Goal: Information Seeking & Learning: Learn about a topic

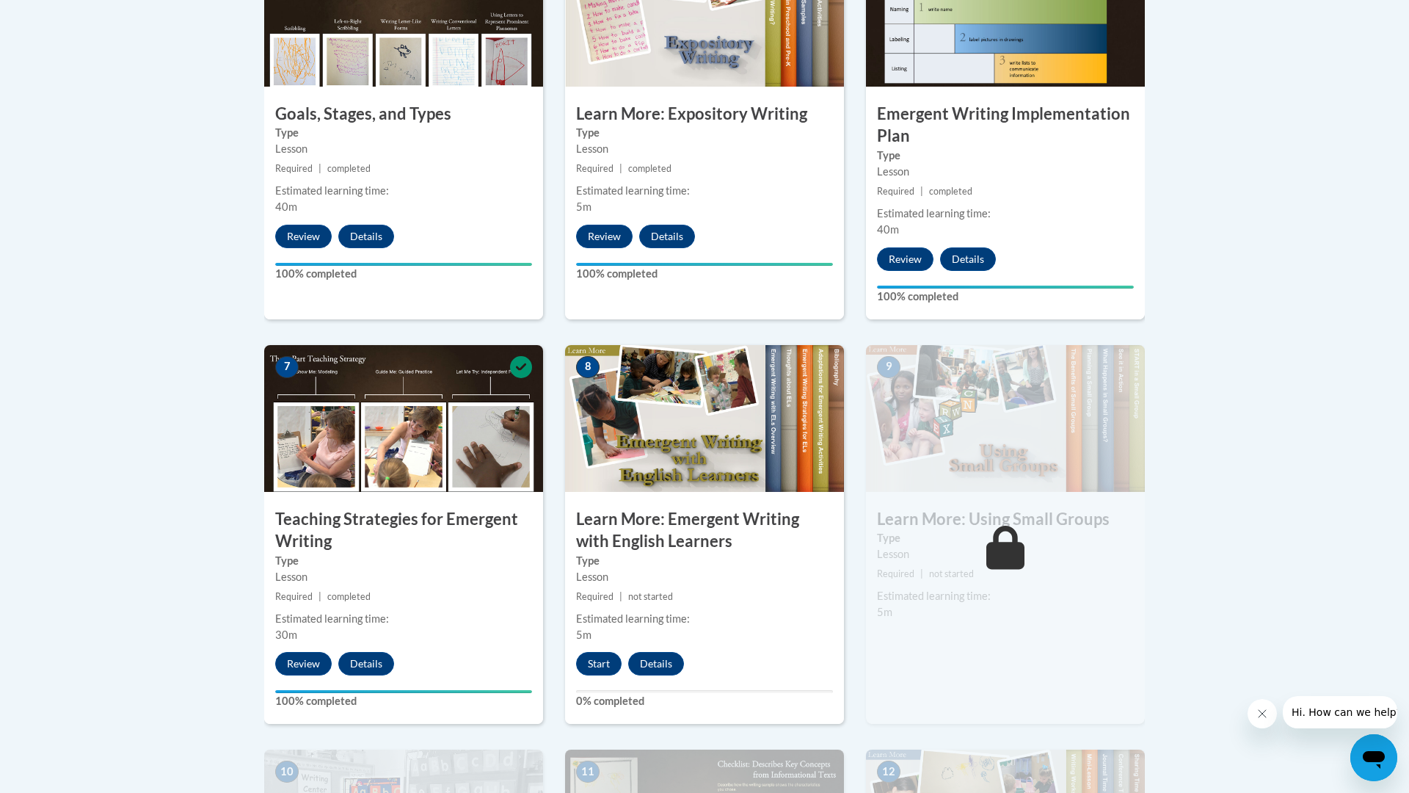
scroll to position [961, 0]
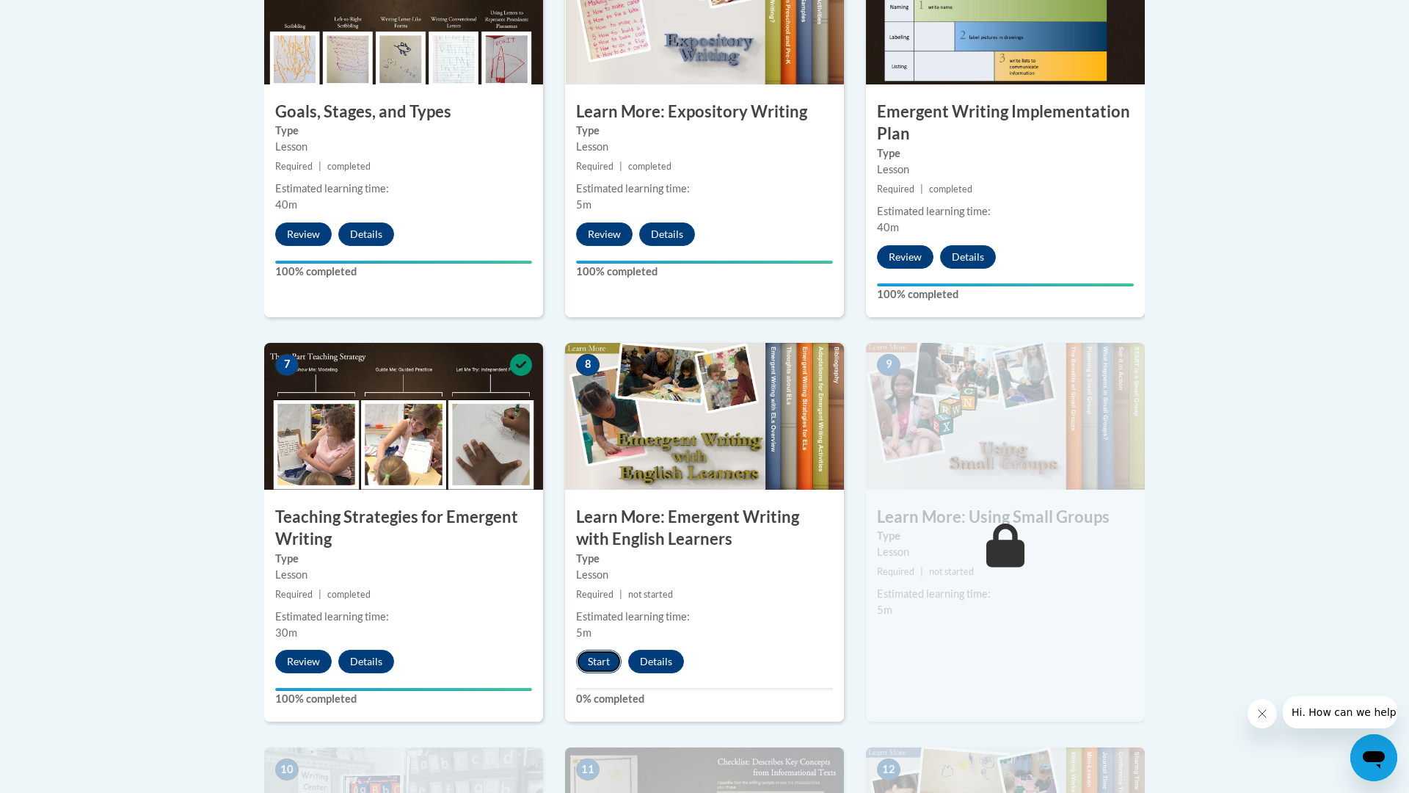
click at [601, 649] on button "Start" at bounding box center [598, 660] width 45 height 23
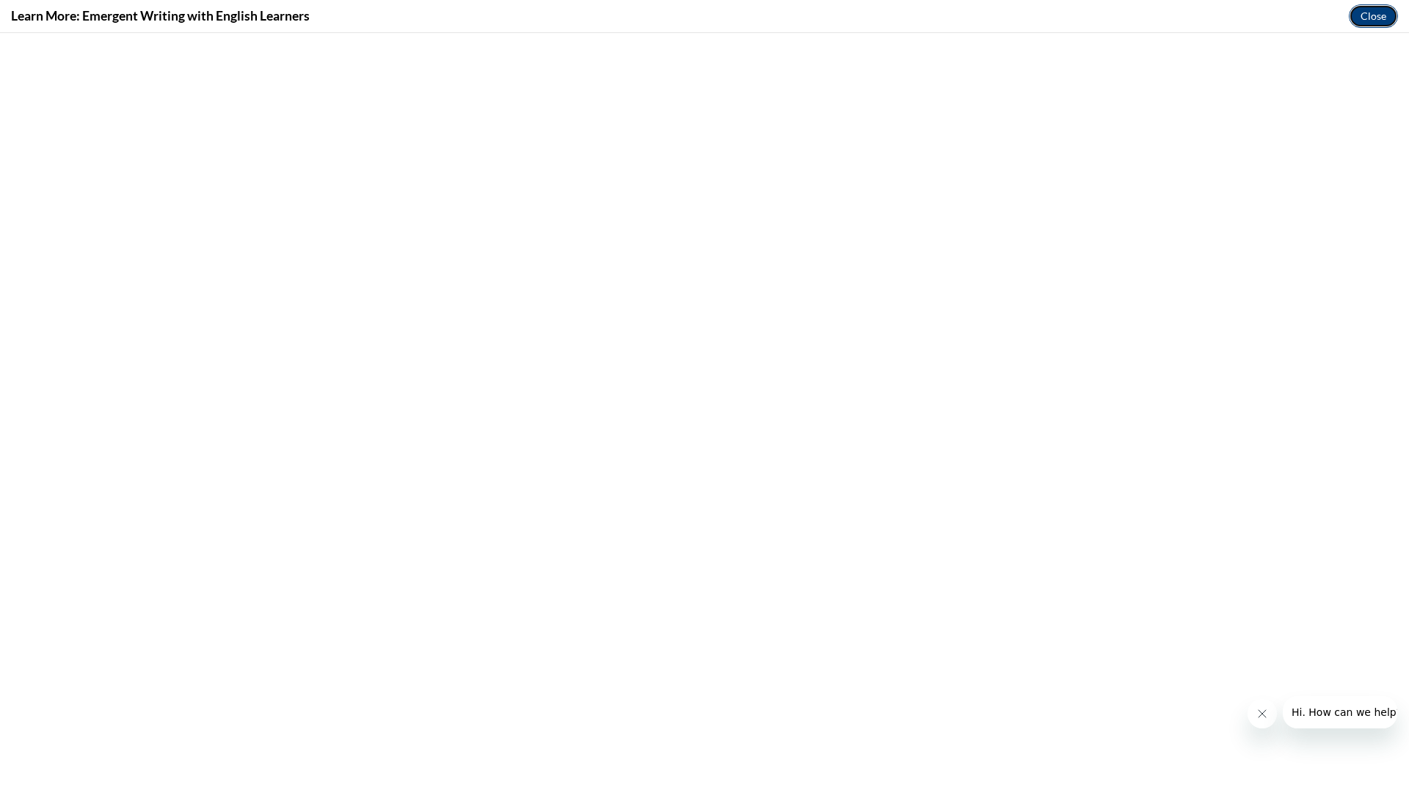
click at [1374, 21] on button "Close" at bounding box center [1373, 15] width 49 height 23
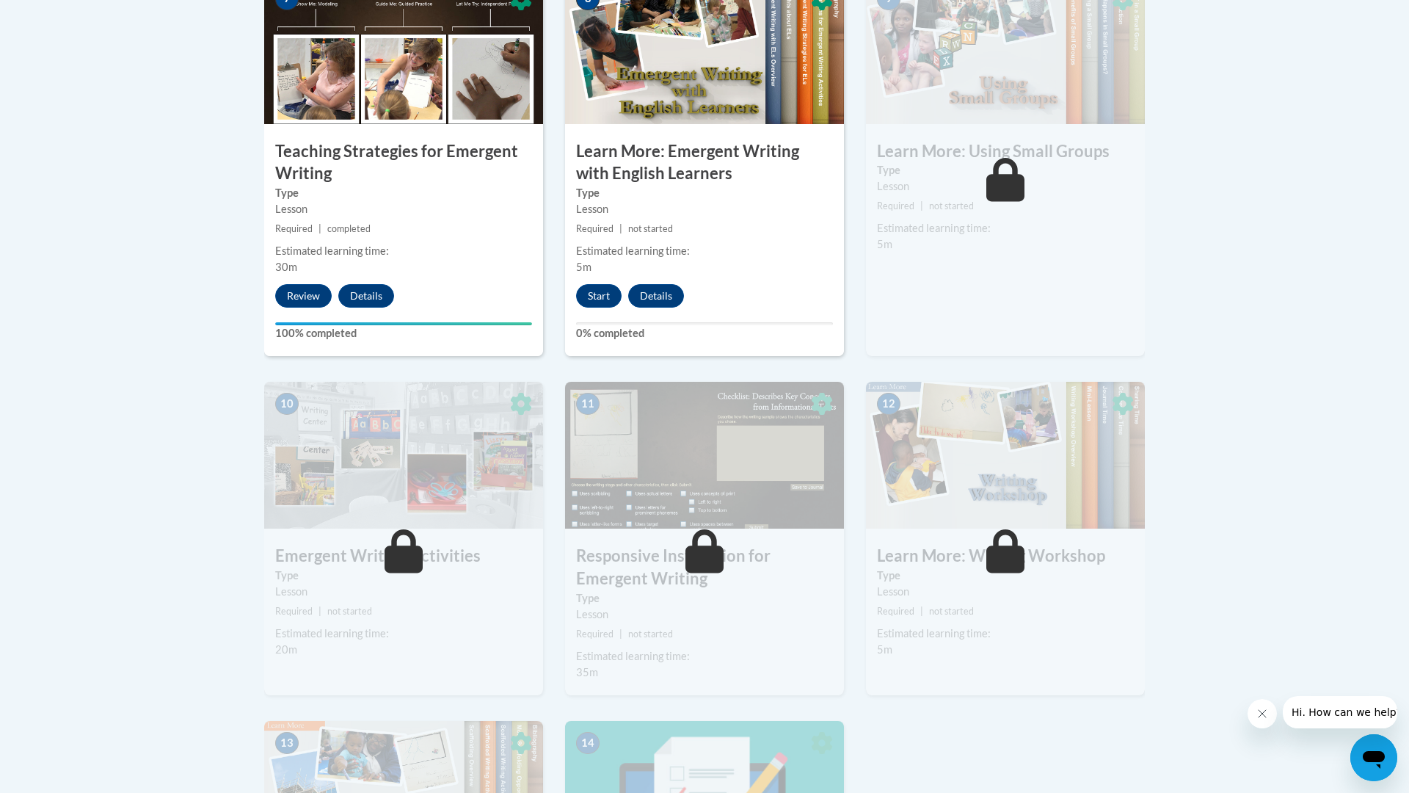
scroll to position [1328, 0]
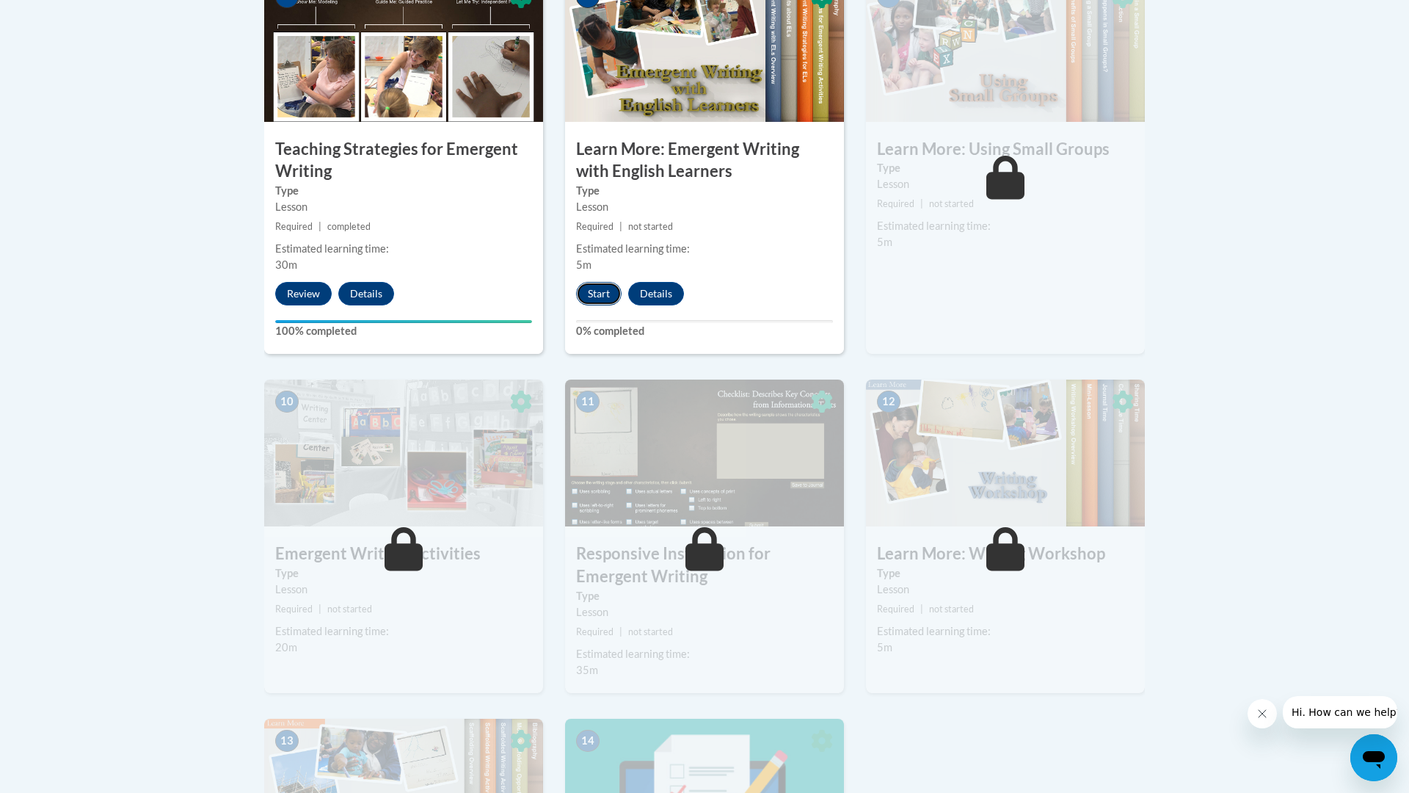
click at [597, 282] on button "Start" at bounding box center [598, 293] width 45 height 23
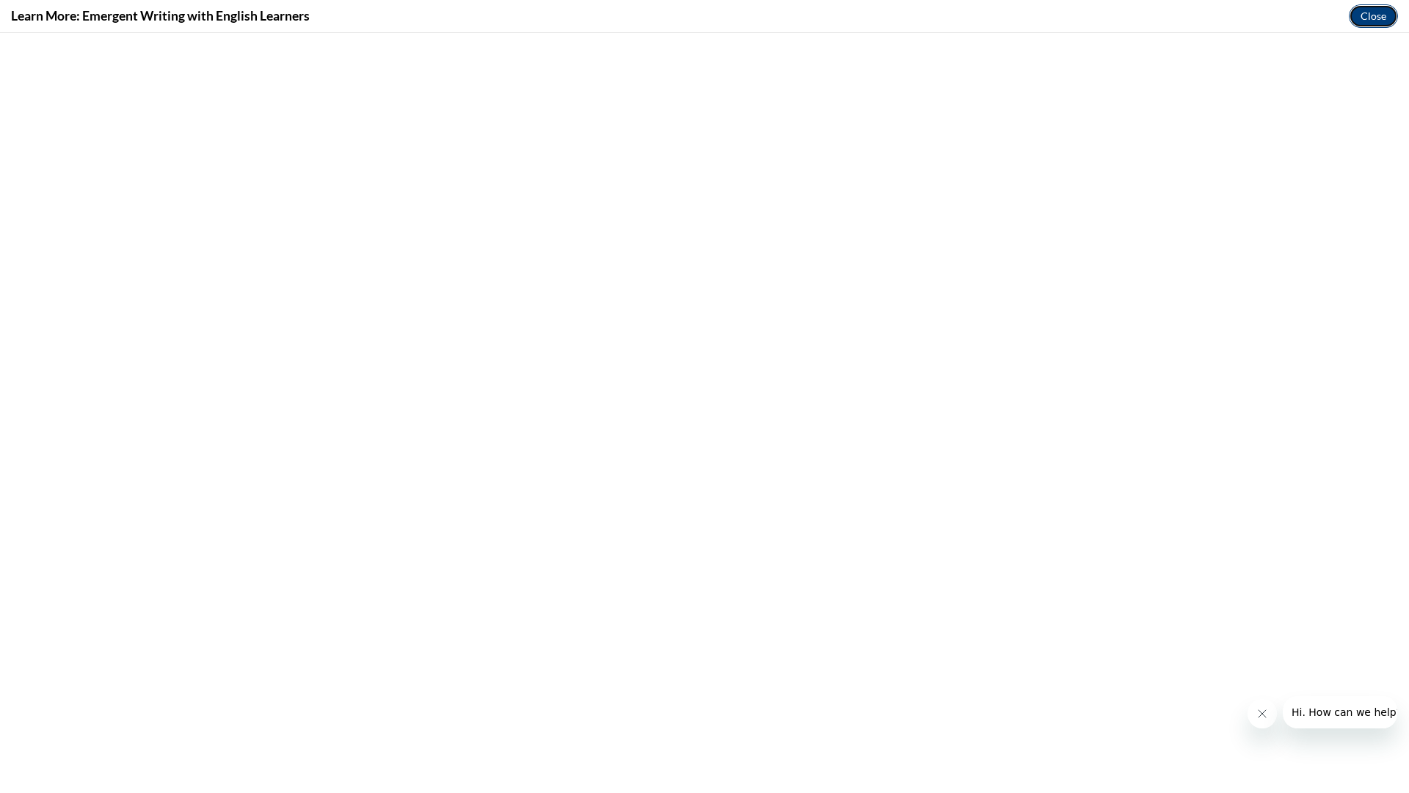
click at [1381, 16] on button "Close" at bounding box center [1373, 15] width 49 height 23
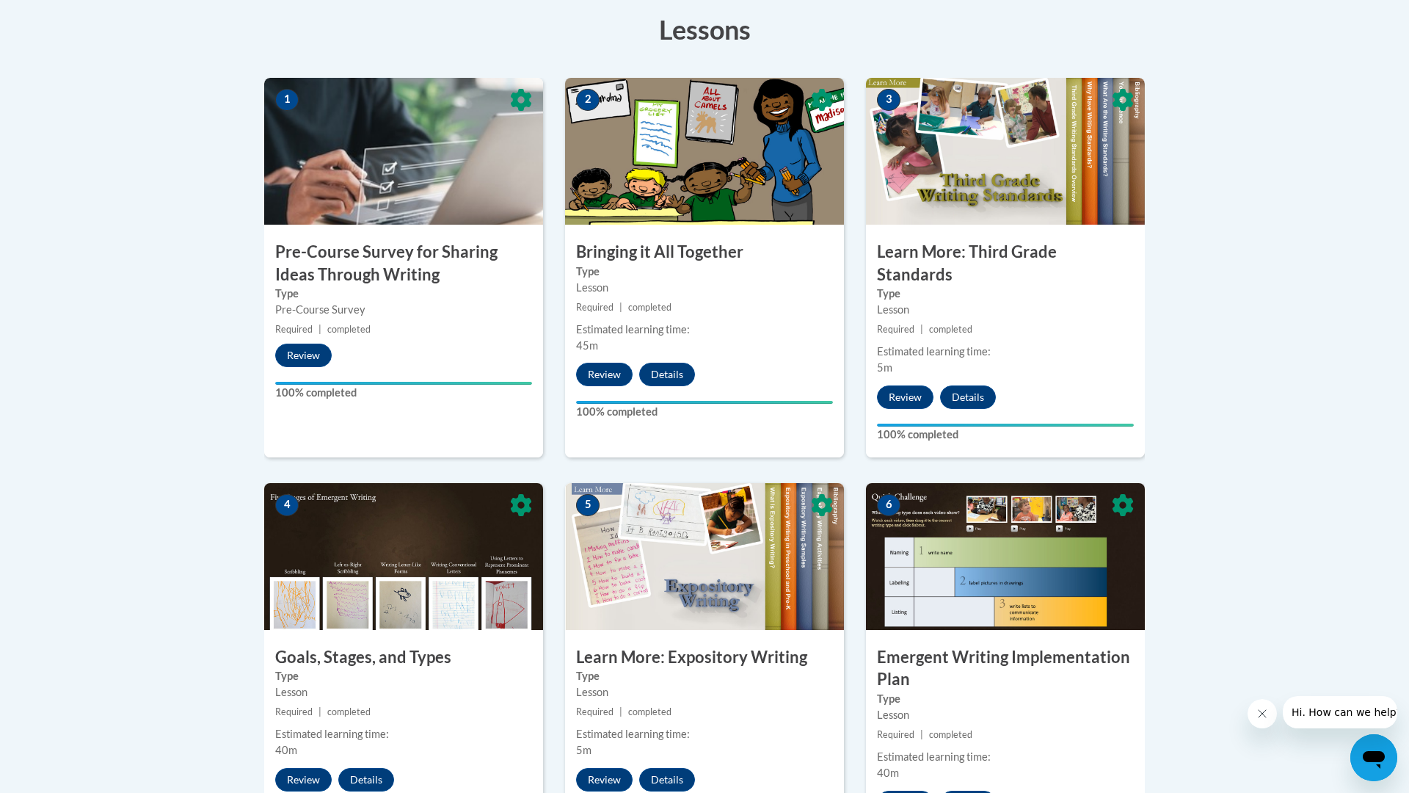
scroll to position [0, 0]
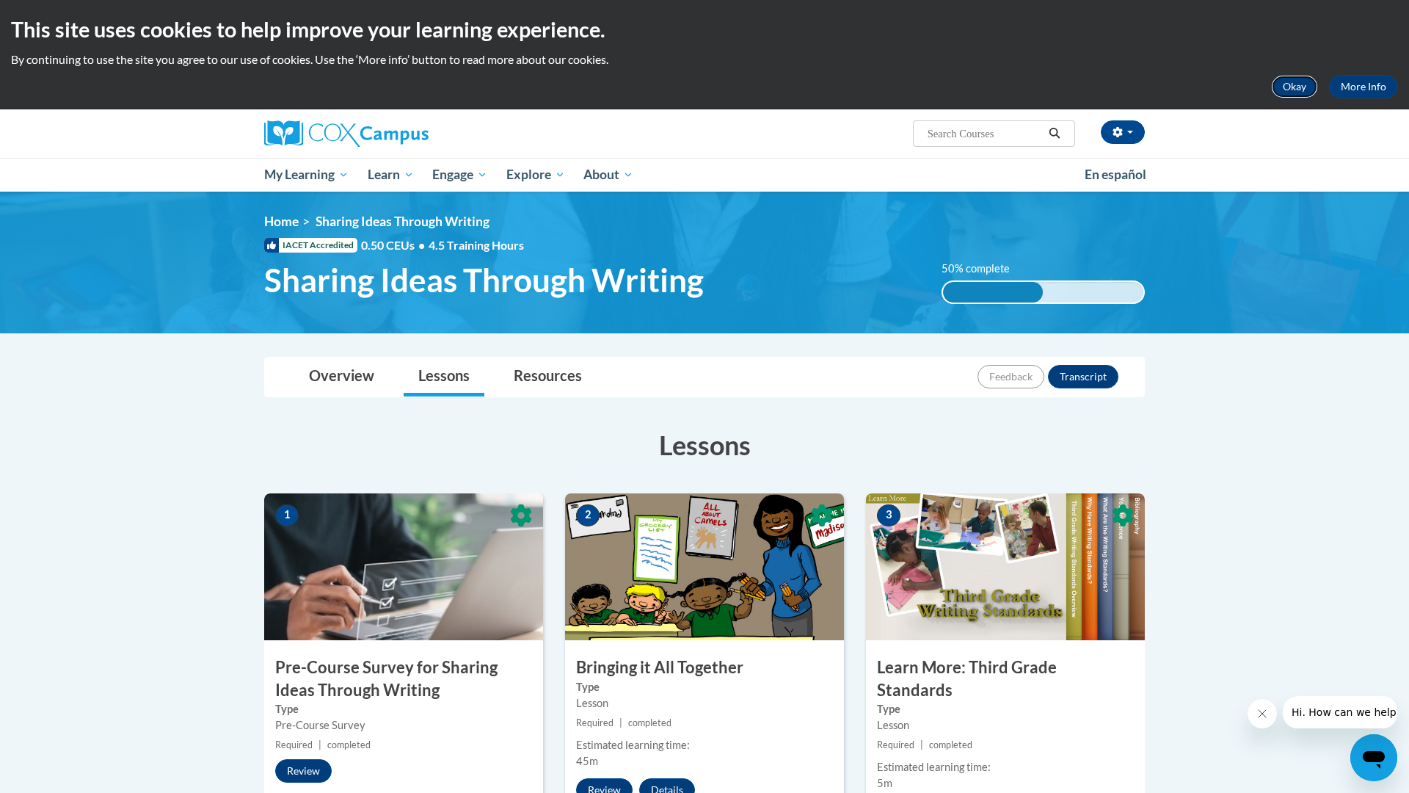
click at [1288, 95] on button "Okay" at bounding box center [1294, 86] width 47 height 23
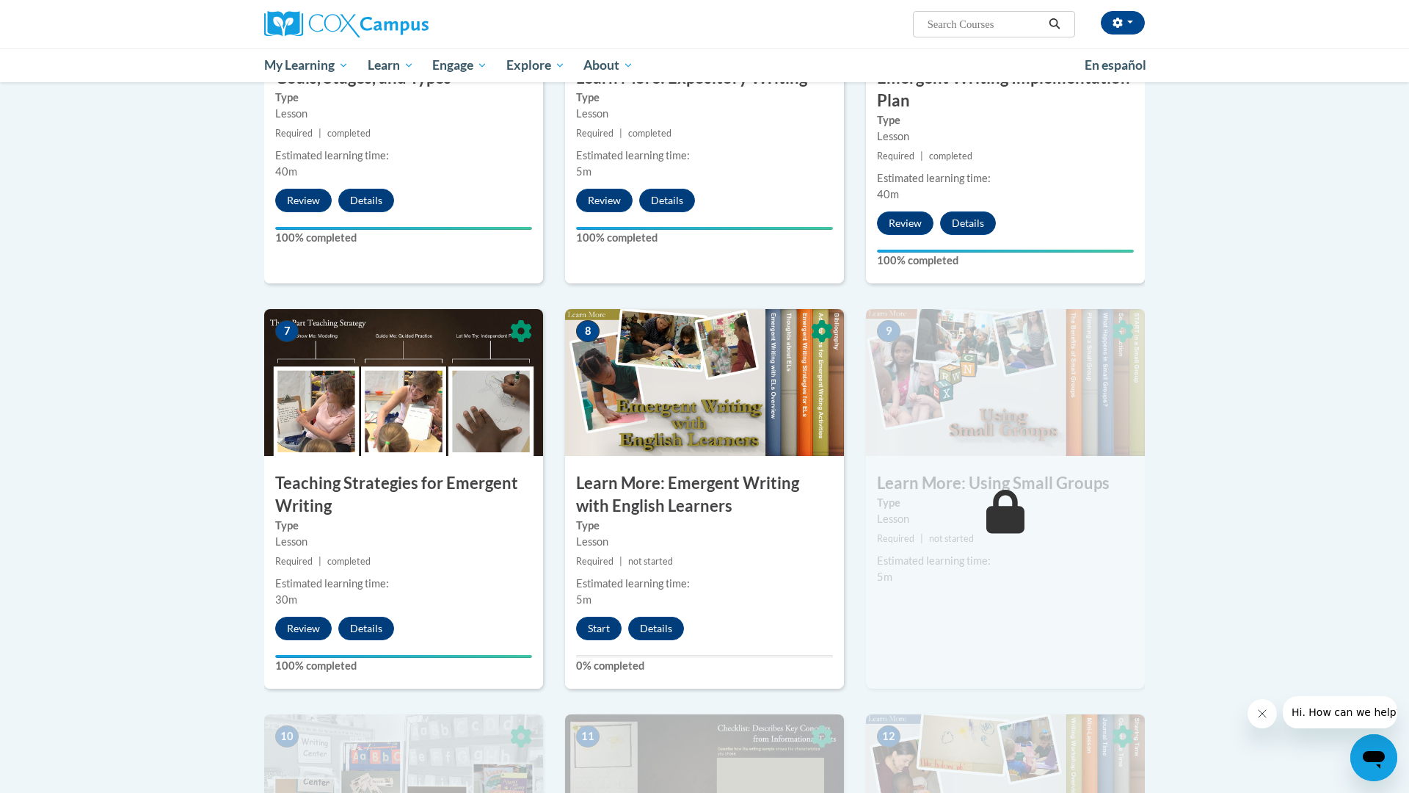
scroll to position [882, 0]
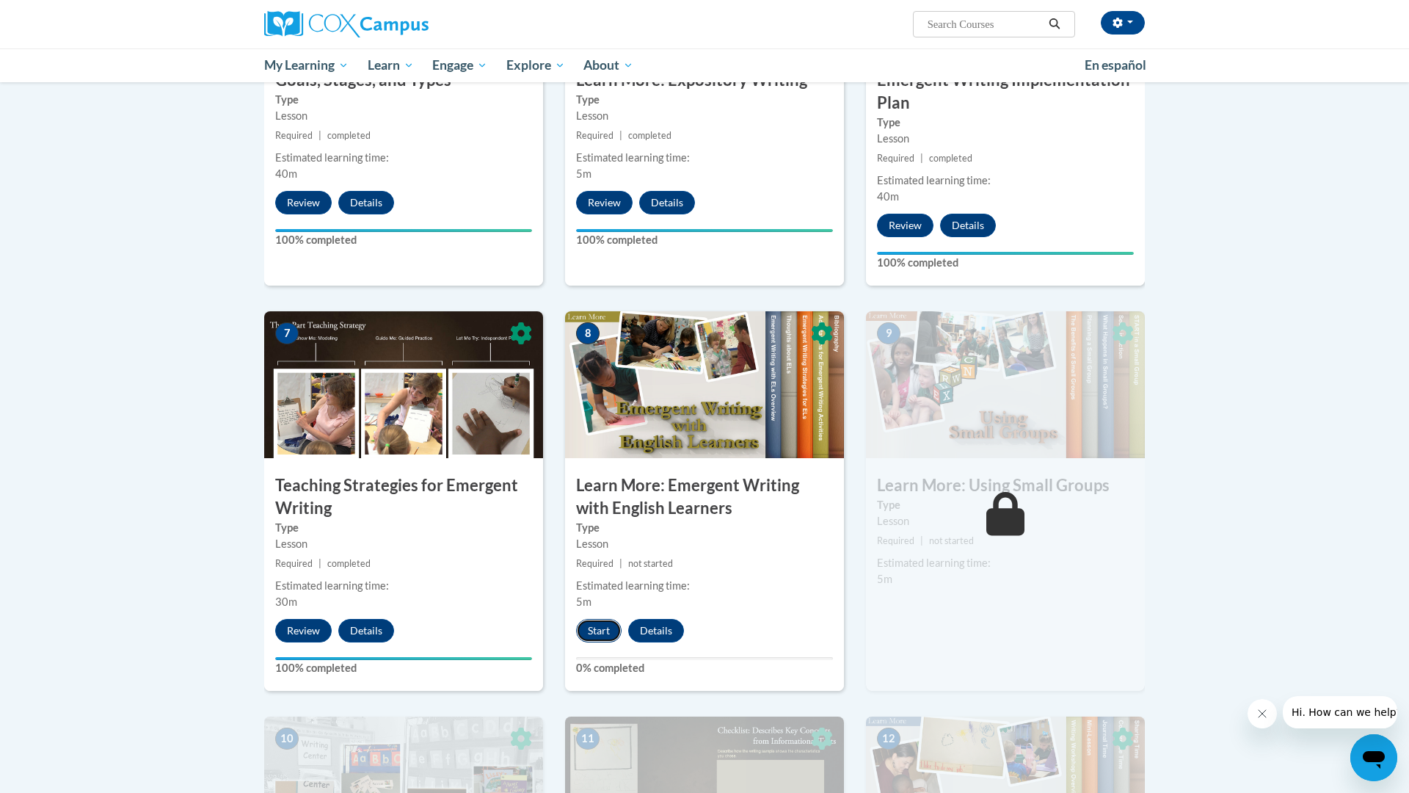
click at [593, 619] on button "Start" at bounding box center [598, 630] width 45 height 23
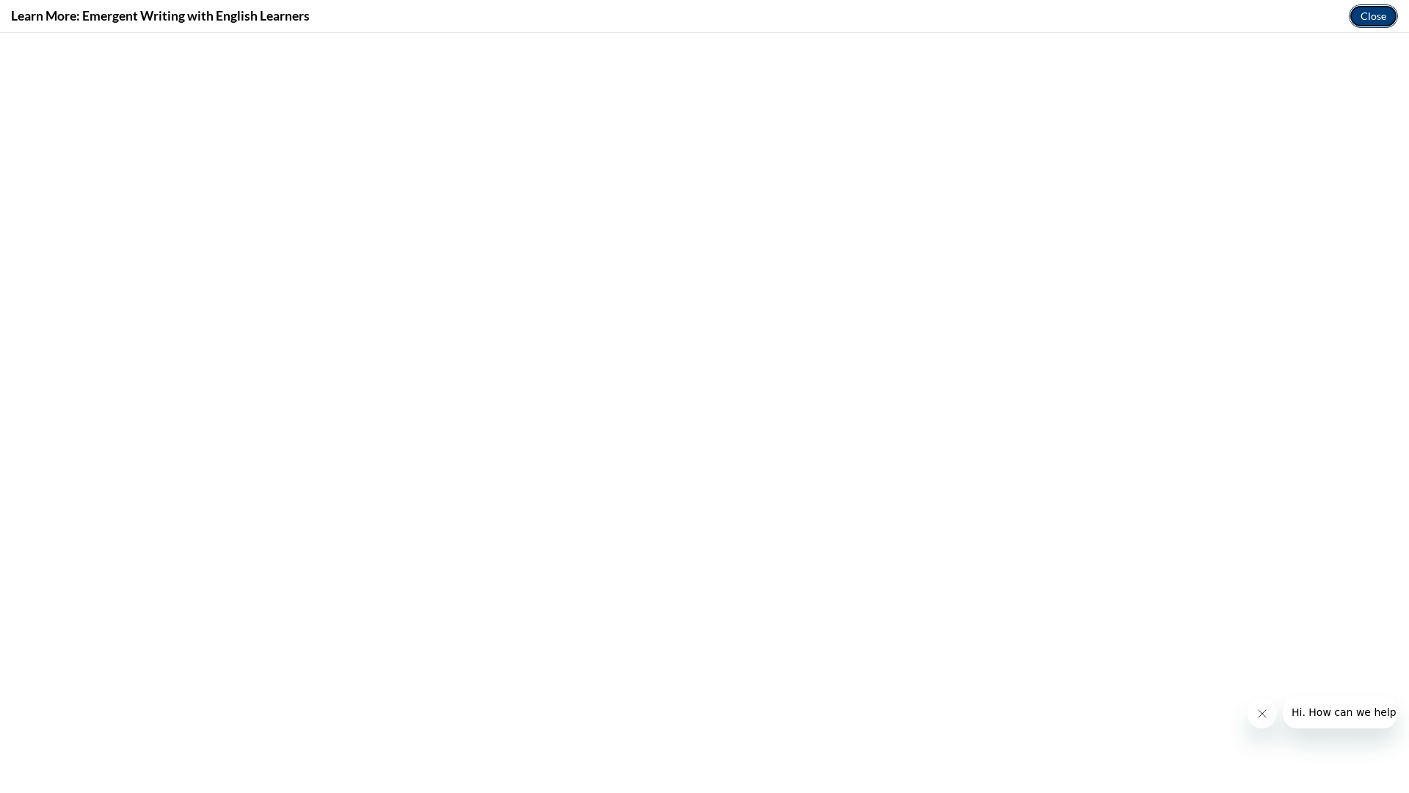
click at [1371, 18] on button "Close" at bounding box center [1373, 15] width 49 height 23
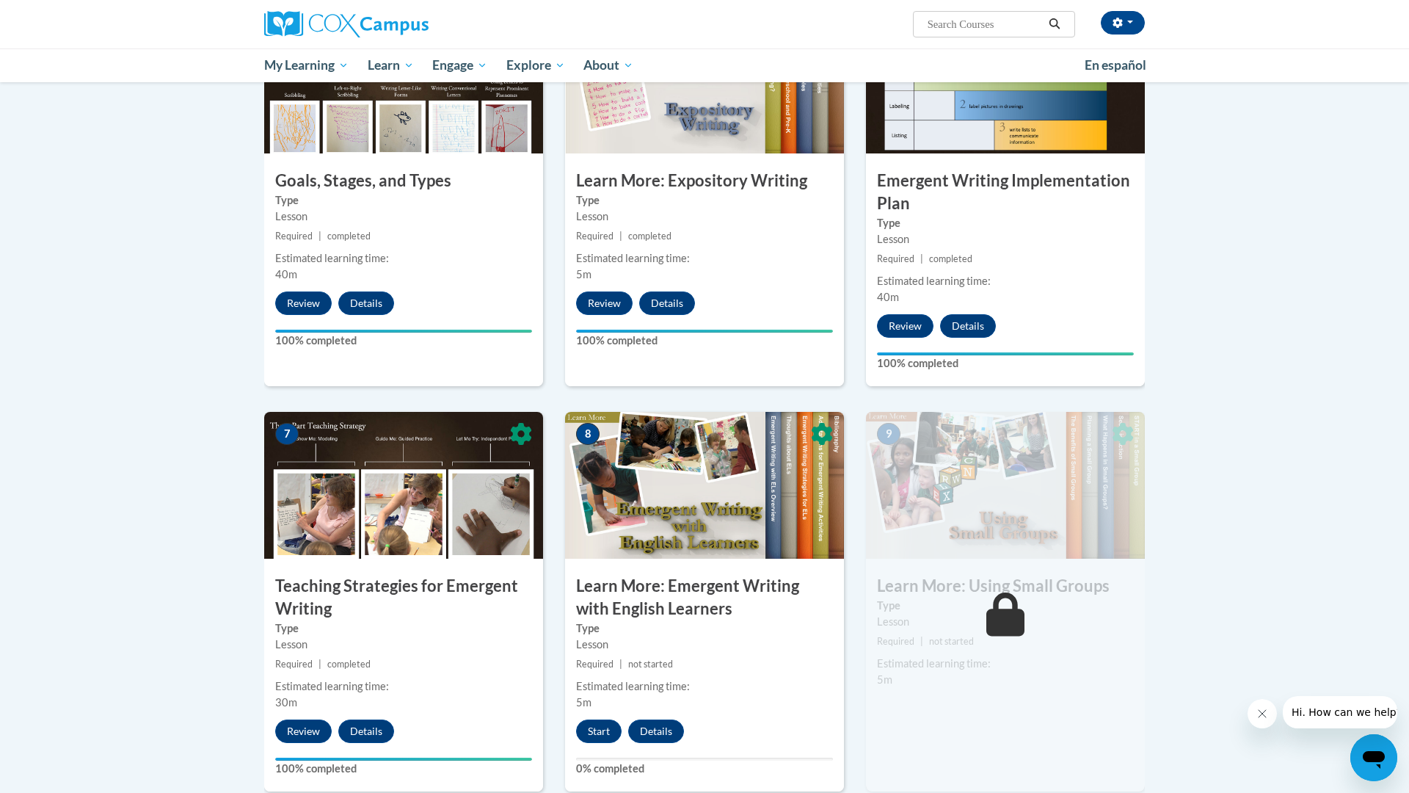
scroll to position [822, 0]
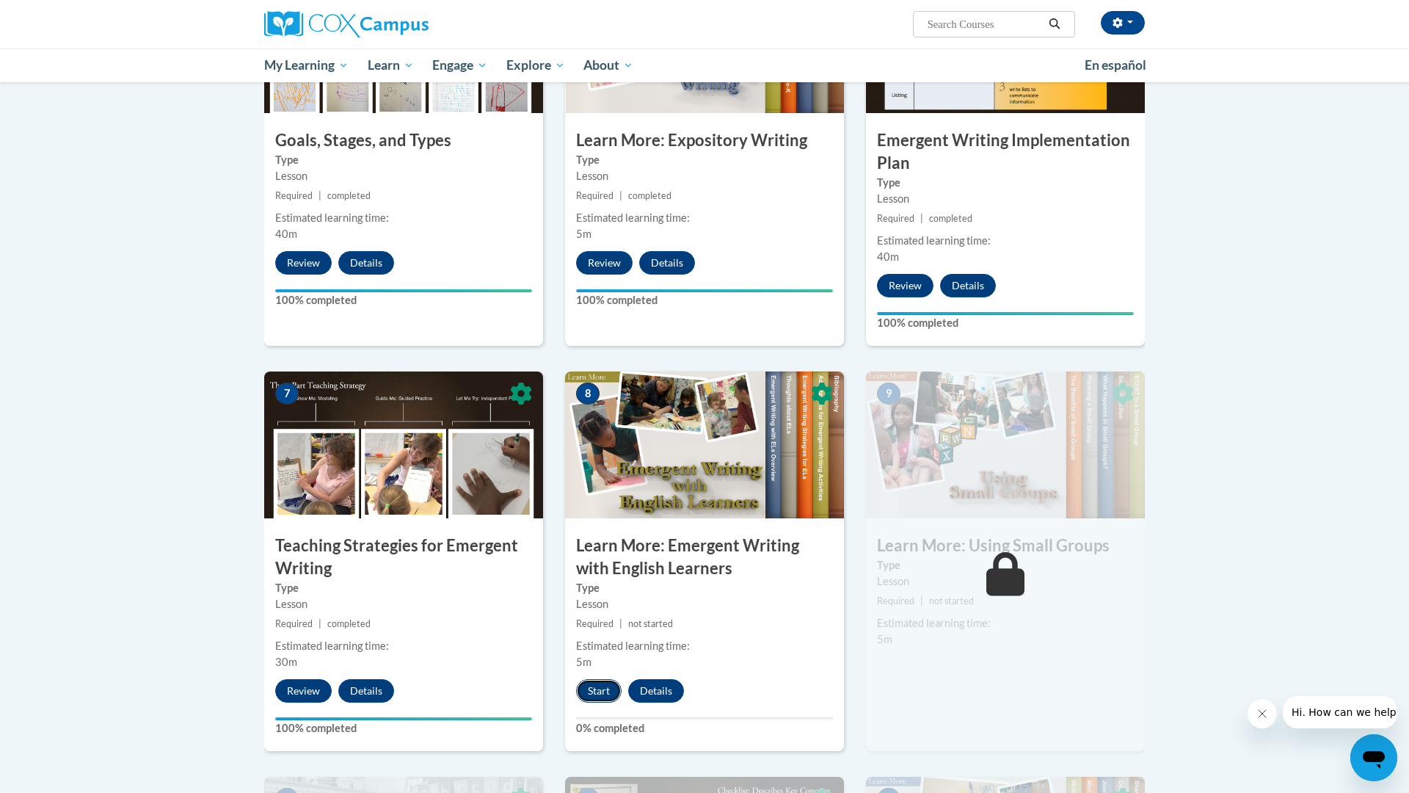
click at [600, 679] on button "Start" at bounding box center [598, 690] width 45 height 23
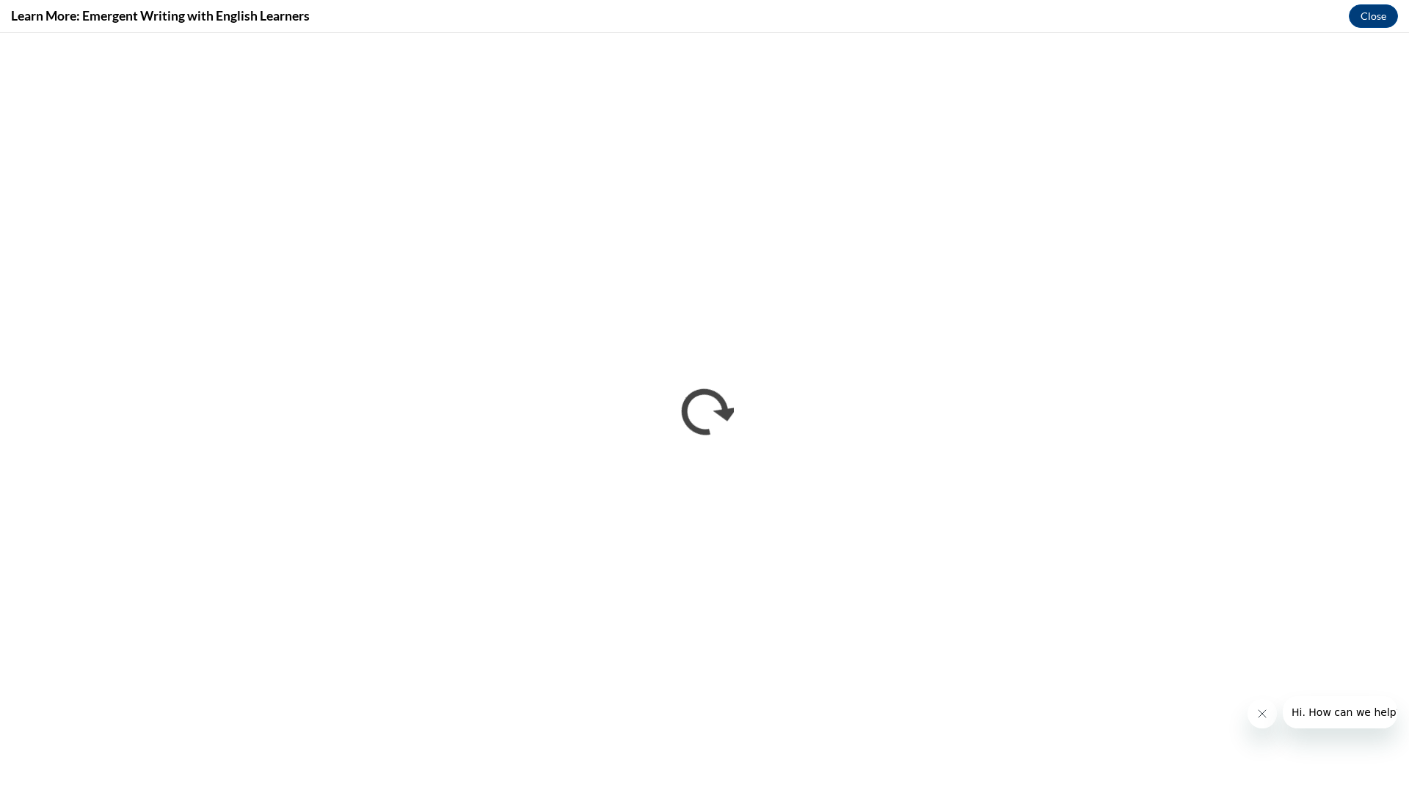
scroll to position [0, 0]
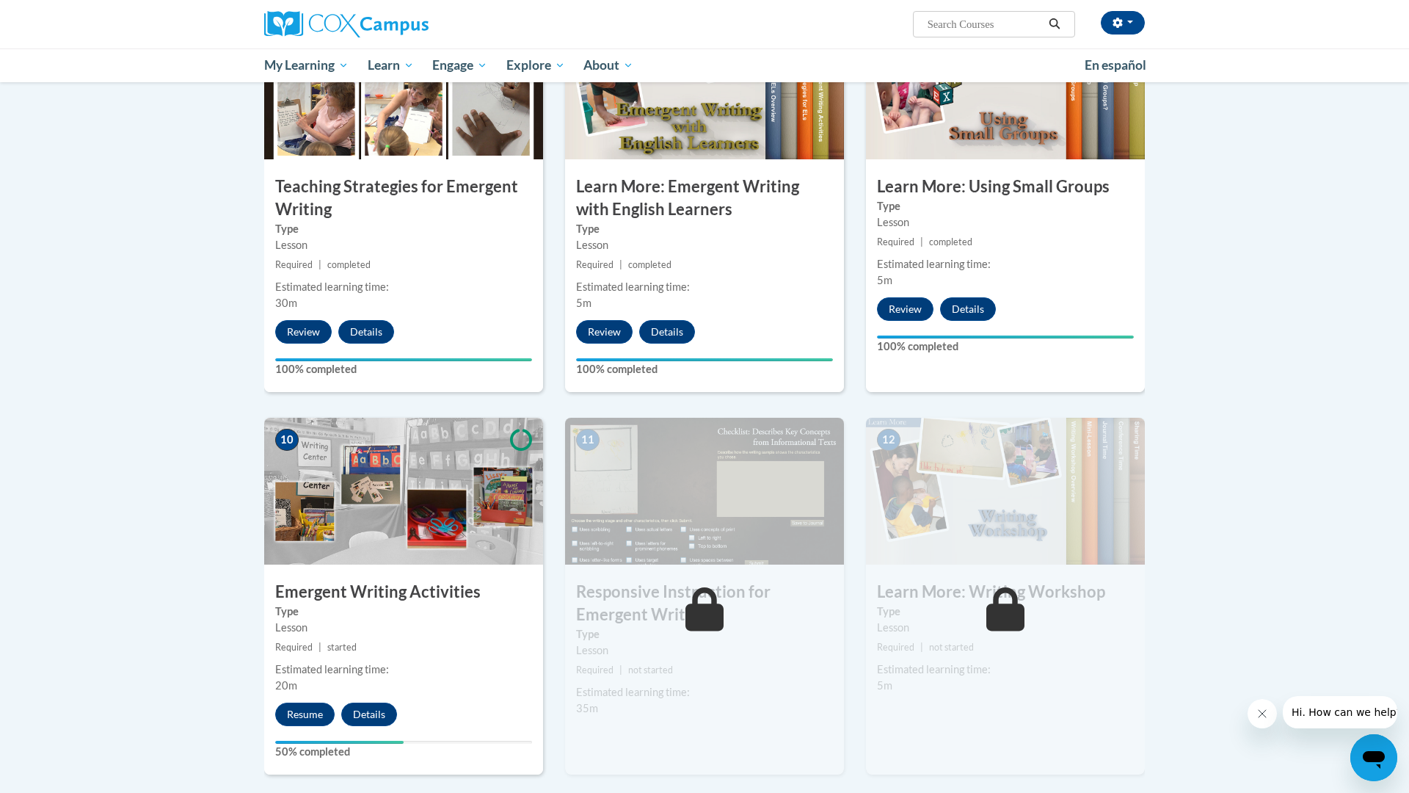
scroll to position [1180, 0]
click at [313, 703] on button "Resume" at bounding box center [304, 714] width 59 height 23
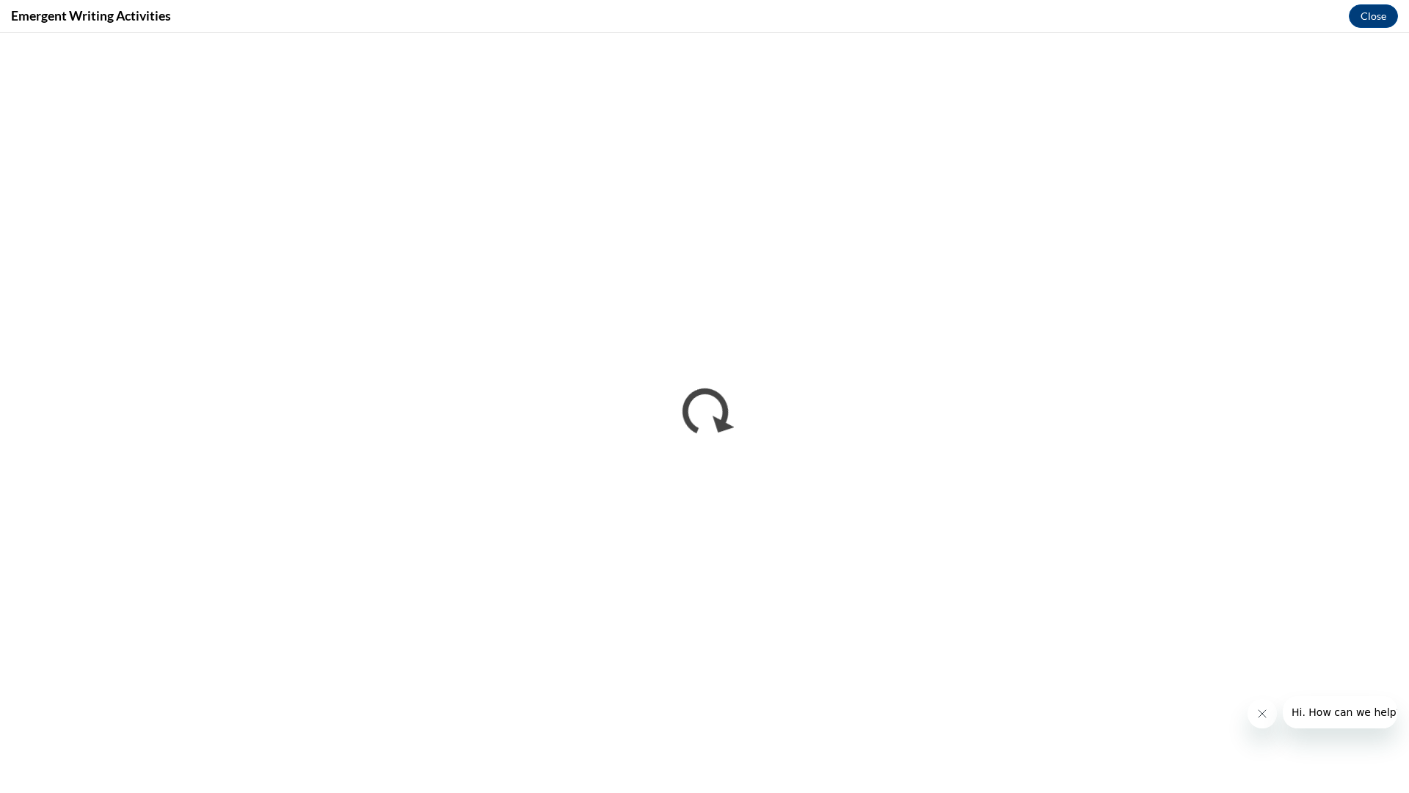
scroll to position [0, 0]
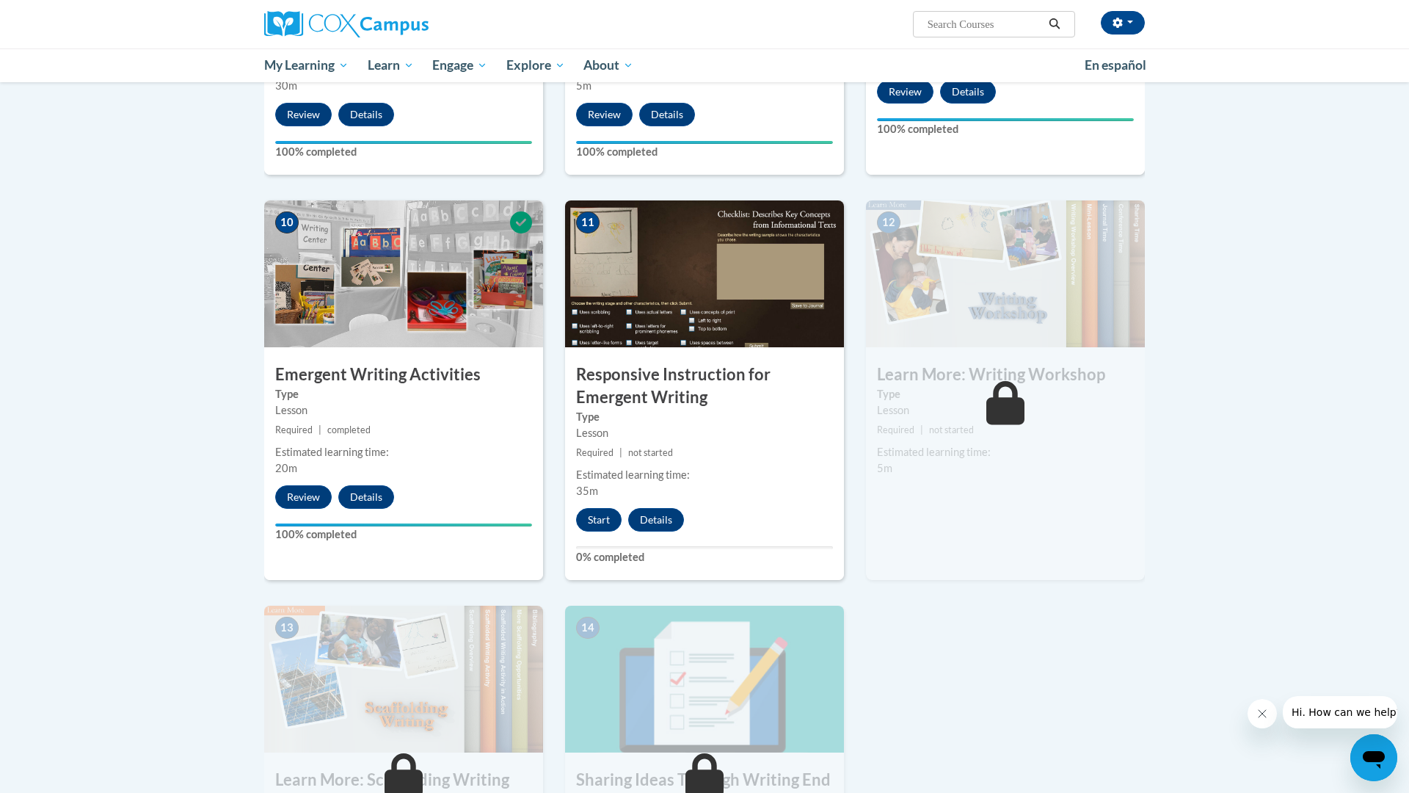
scroll to position [1396, 0]
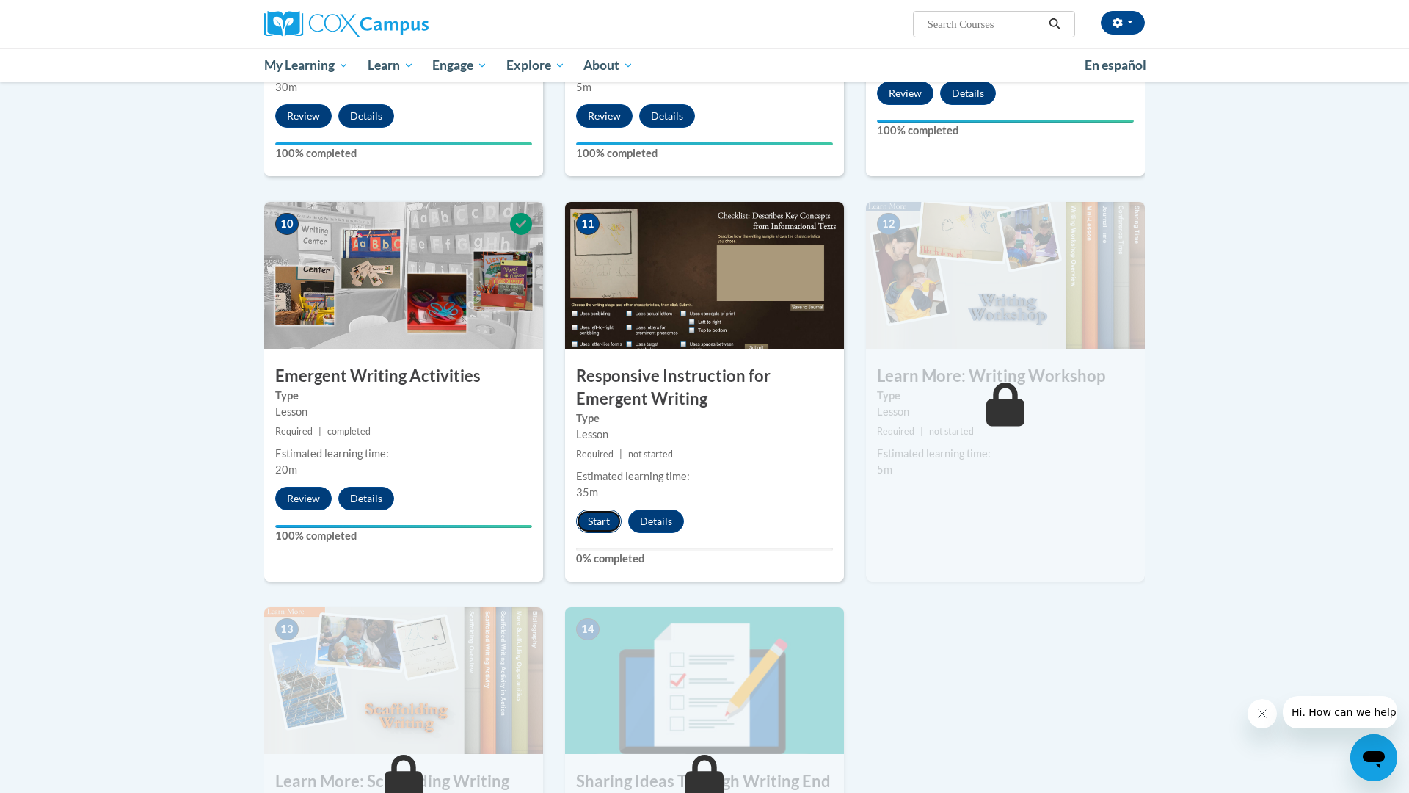
click at [602, 509] on button "Start" at bounding box center [598, 520] width 45 height 23
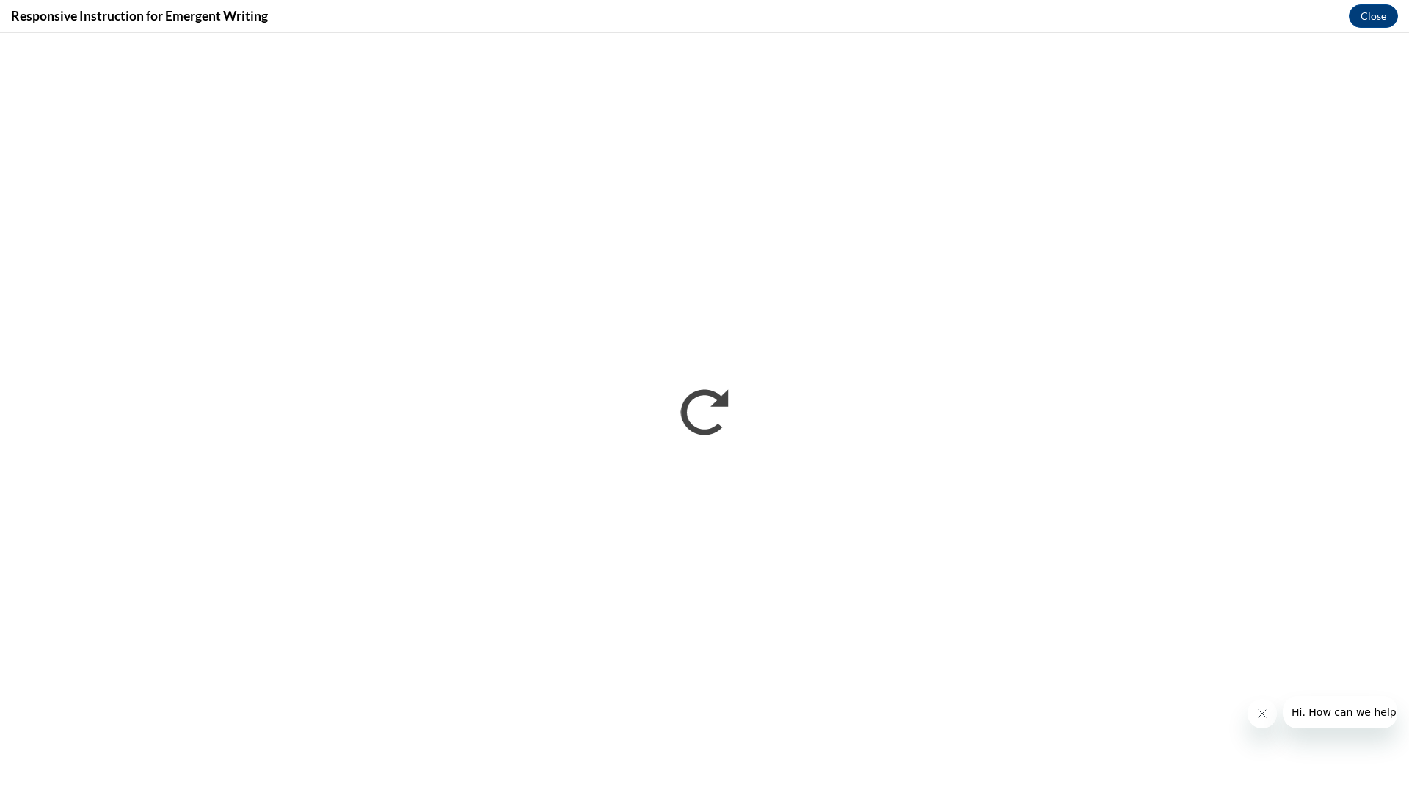
scroll to position [0, 0]
